Goal: Transaction & Acquisition: Purchase product/service

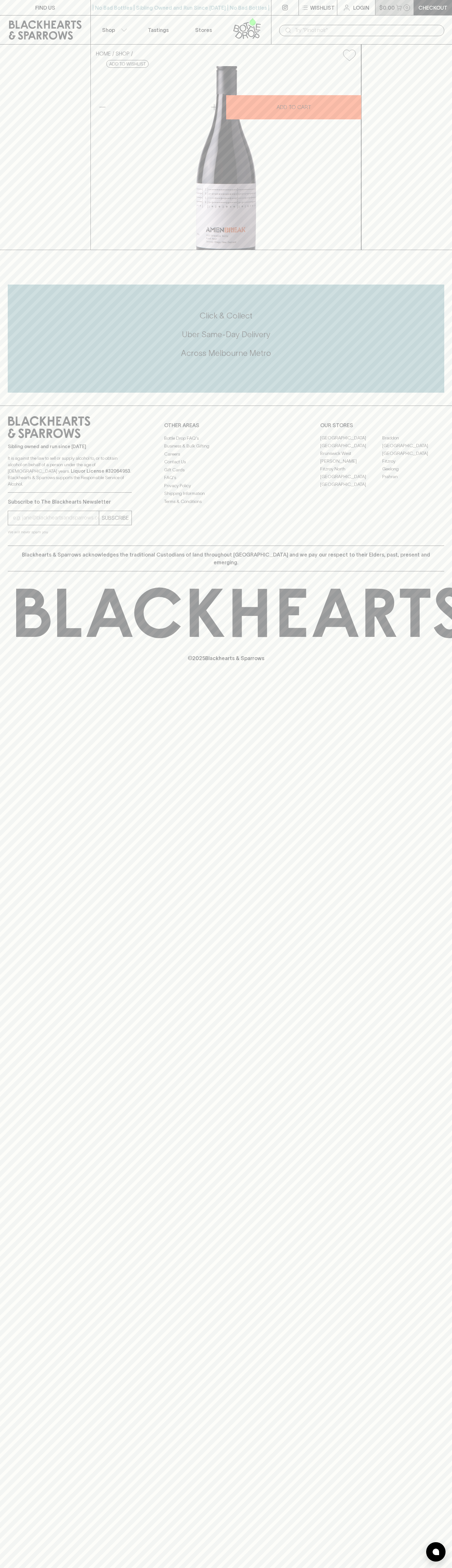
click at [375, 4] on button "$0.00 0" at bounding box center [394, 7] width 38 height 15
click at [308, 1567] on html "FIND US | No Bad Bottles | Sibling Owned and Run Since 2006 | No Bad Bottles | …" at bounding box center [226, 784] width 452 height 1568
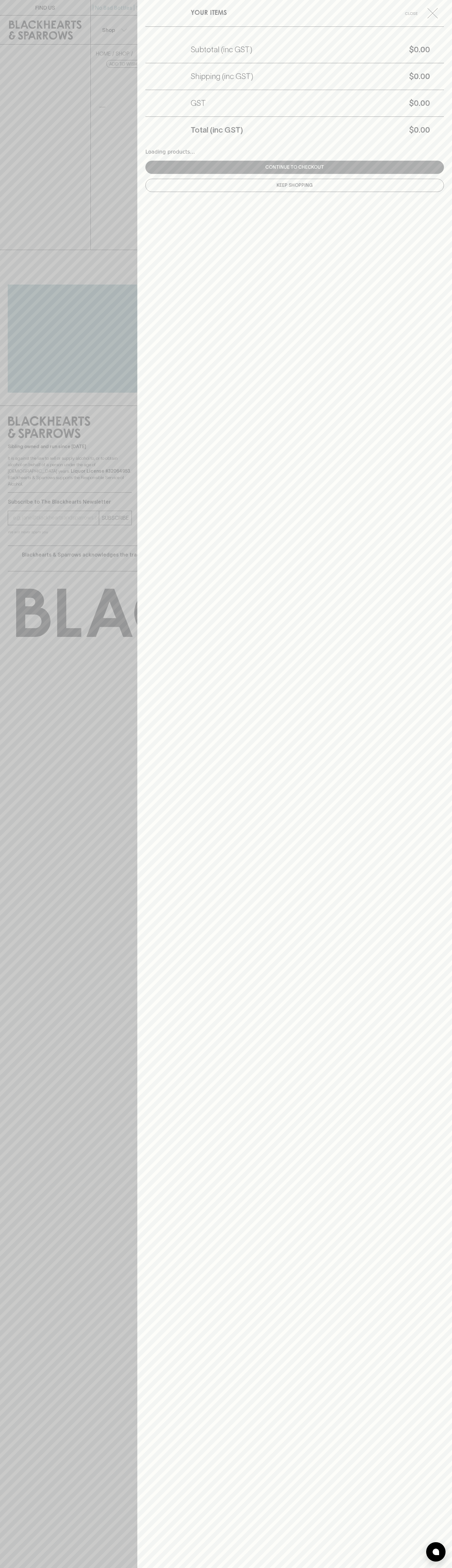
click at [30, 506] on div at bounding box center [226, 784] width 452 height 1568
